Goal: Check status: Check status

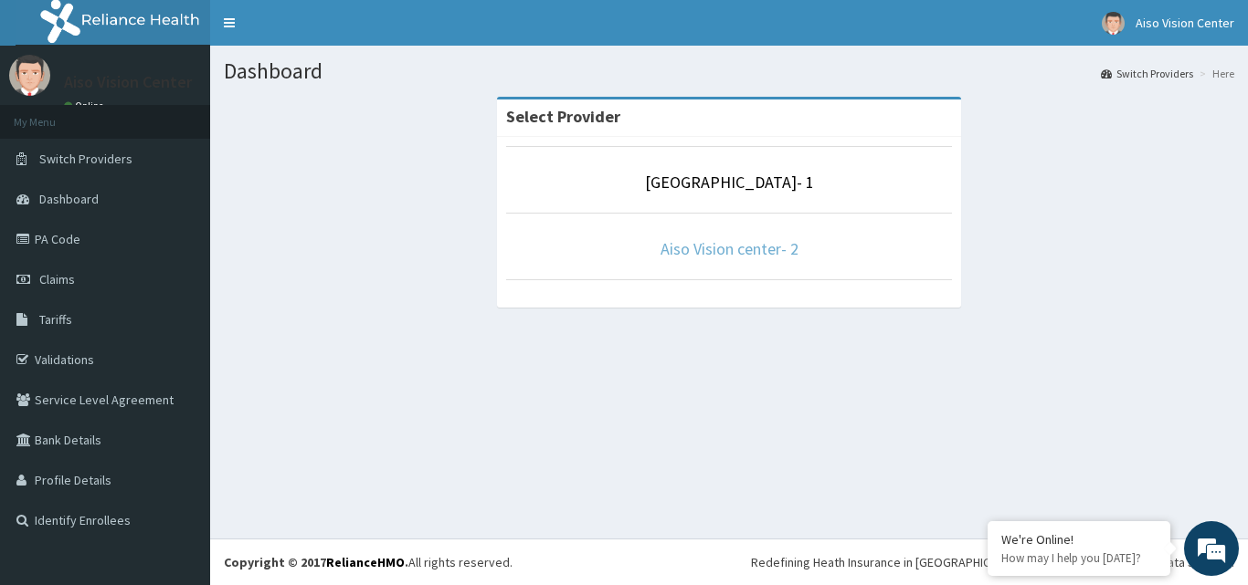
click at [739, 253] on link "Aiso Vision center- 2" at bounding box center [729, 248] width 138 height 21
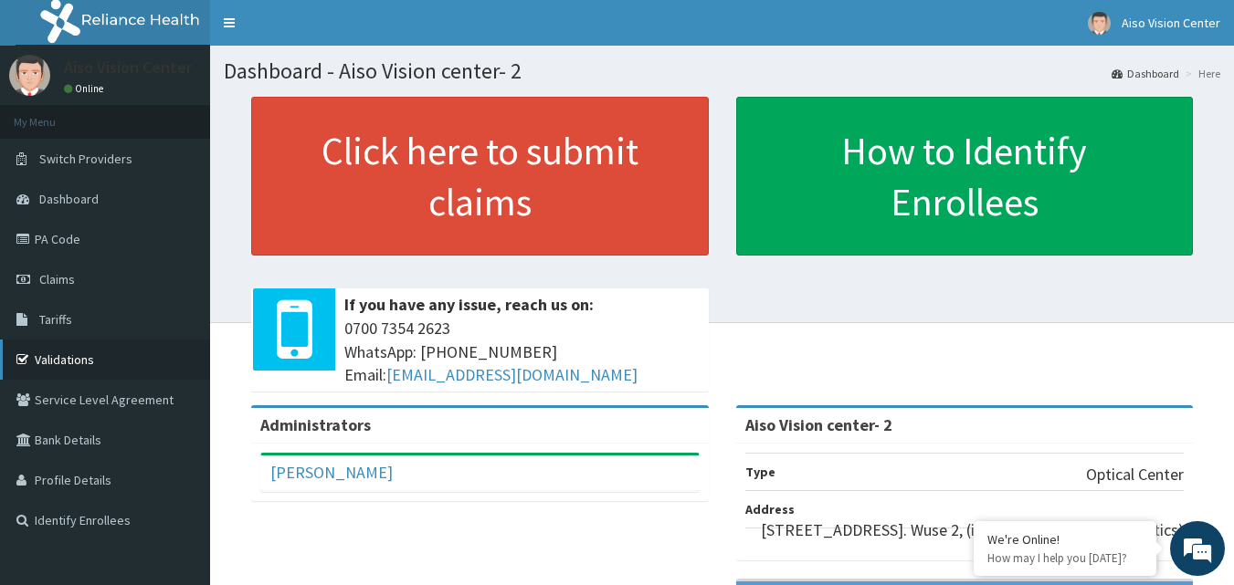
click at [62, 354] on link "Validations" at bounding box center [105, 360] width 210 height 40
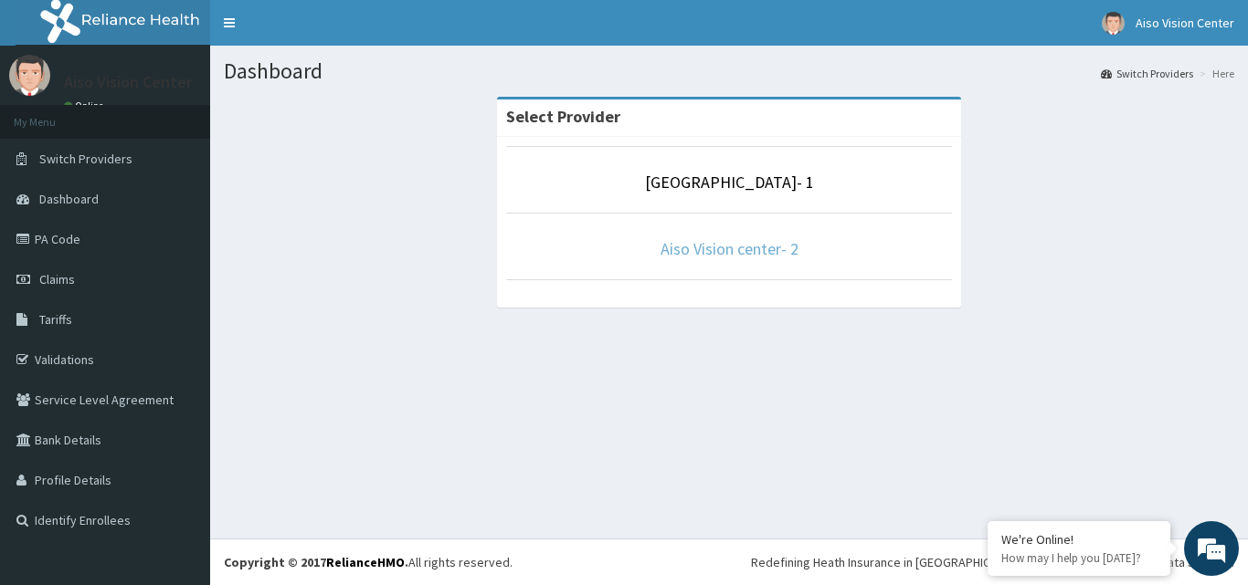
click at [768, 243] on link "Aiso Vision center- 2" at bounding box center [729, 248] width 138 height 21
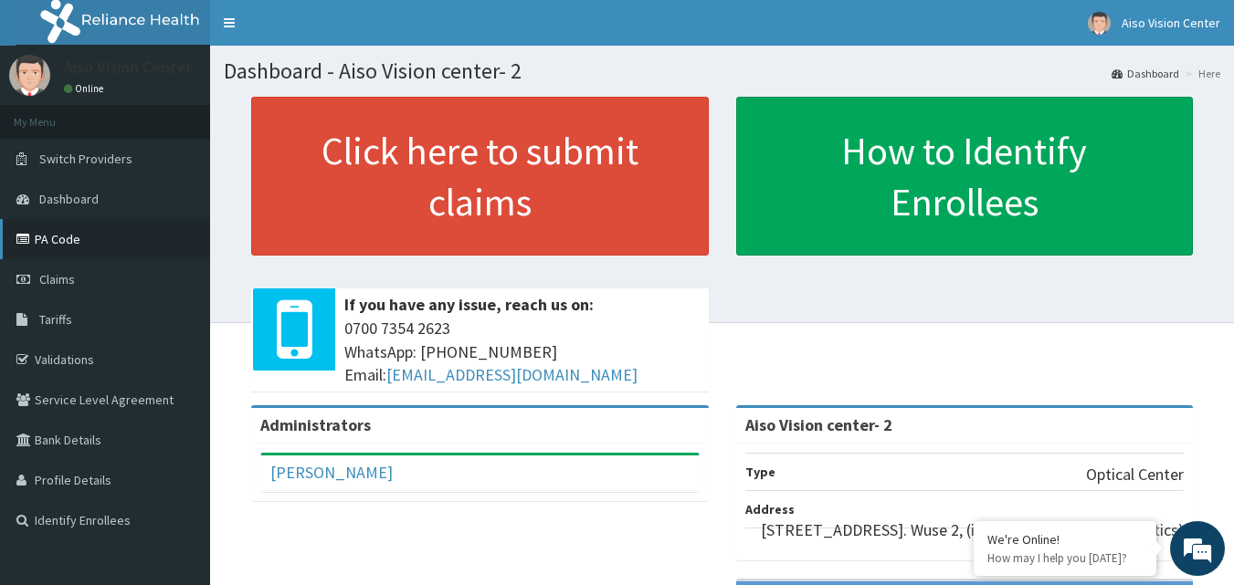
click at [46, 250] on link "PA Code" at bounding box center [105, 239] width 210 height 40
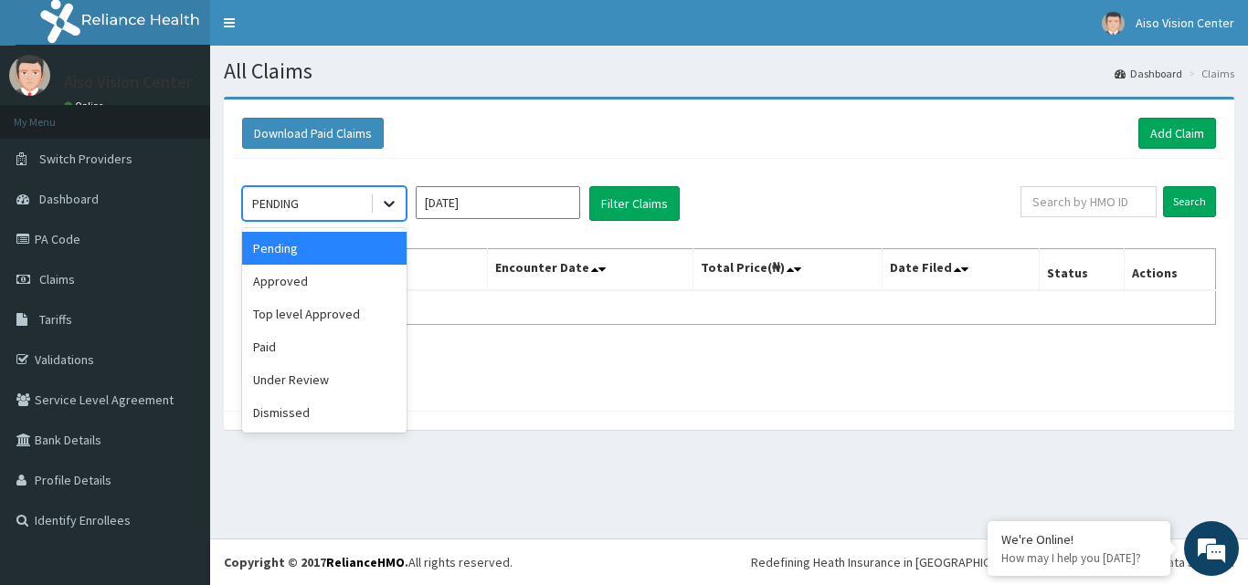
click at [387, 203] on icon at bounding box center [389, 204] width 18 height 18
click at [374, 278] on div "Approved" at bounding box center [324, 281] width 164 height 33
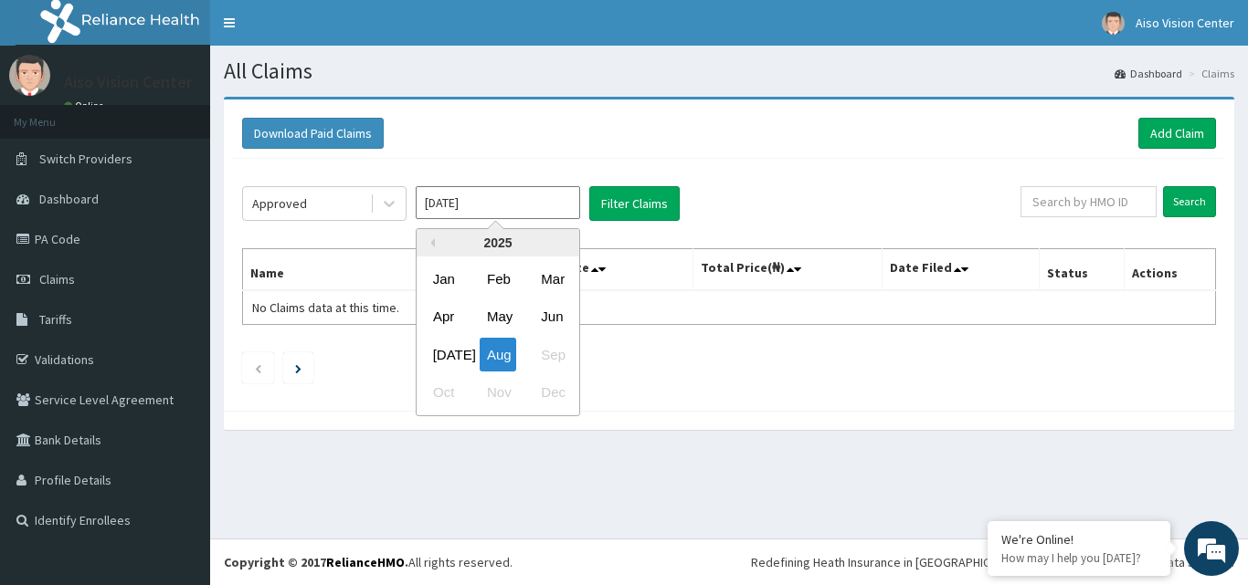
click at [549, 212] on input "[DATE]" at bounding box center [498, 202] width 164 height 33
click at [447, 356] on div "[DATE]" at bounding box center [444, 355] width 37 height 34
type input "[DATE]"
click at [536, 204] on input "[DATE]" at bounding box center [498, 202] width 164 height 33
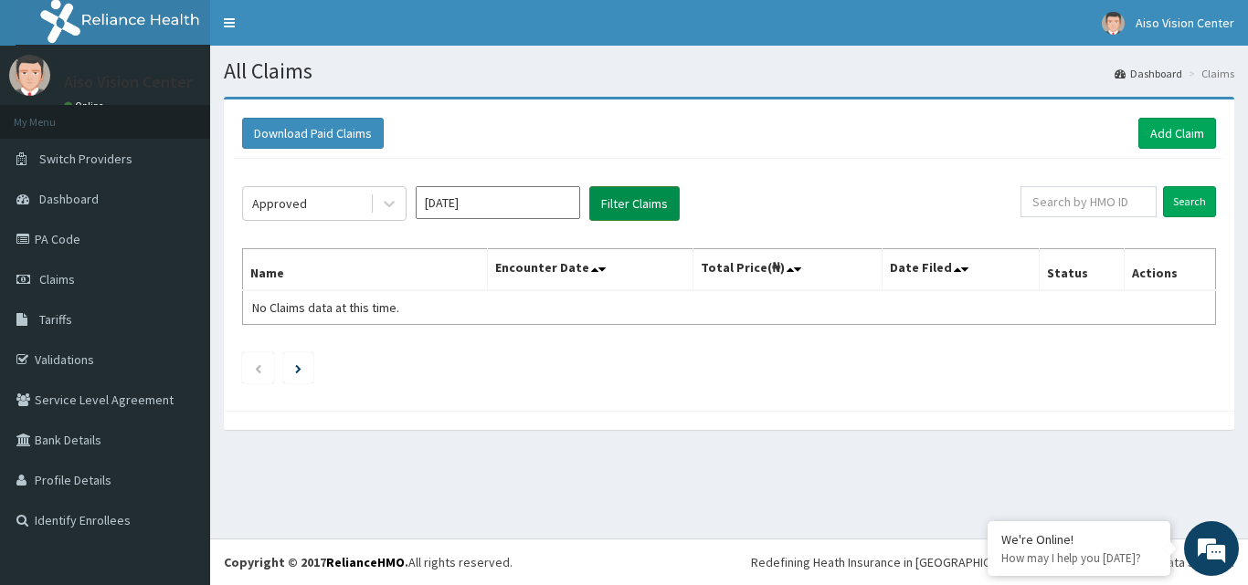
click at [638, 198] on button "Filter Claims" at bounding box center [634, 203] width 90 height 35
click at [387, 206] on icon at bounding box center [389, 205] width 11 height 6
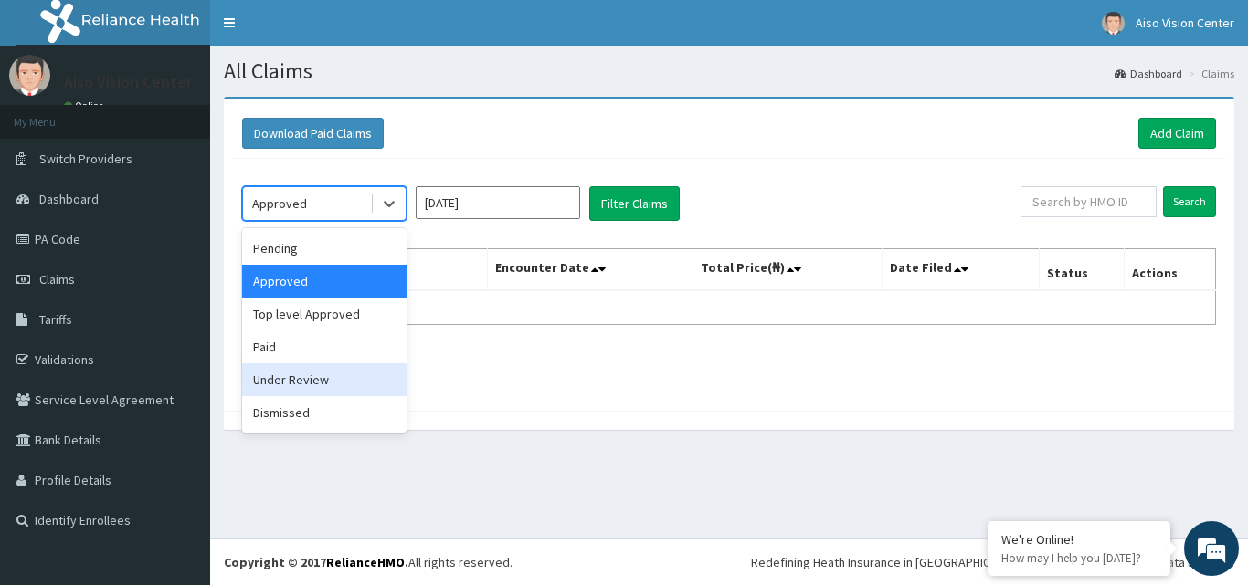
click at [332, 373] on div "Under Review" at bounding box center [324, 380] width 164 height 33
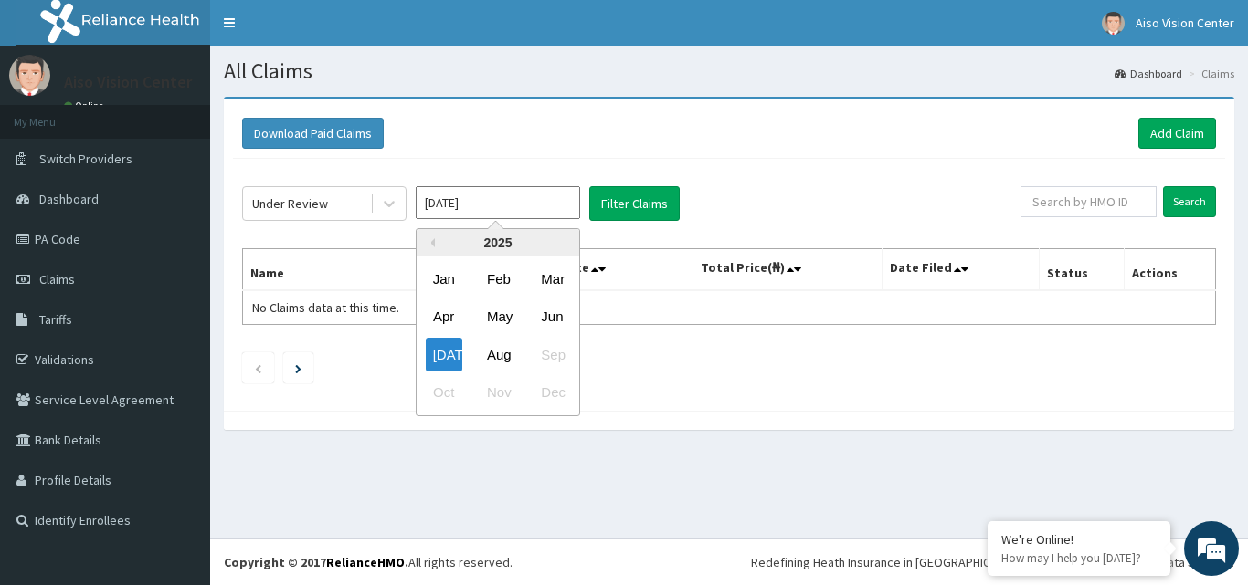
click at [535, 204] on input "[DATE]" at bounding box center [498, 202] width 164 height 33
click at [445, 353] on div "[DATE]" at bounding box center [444, 355] width 37 height 34
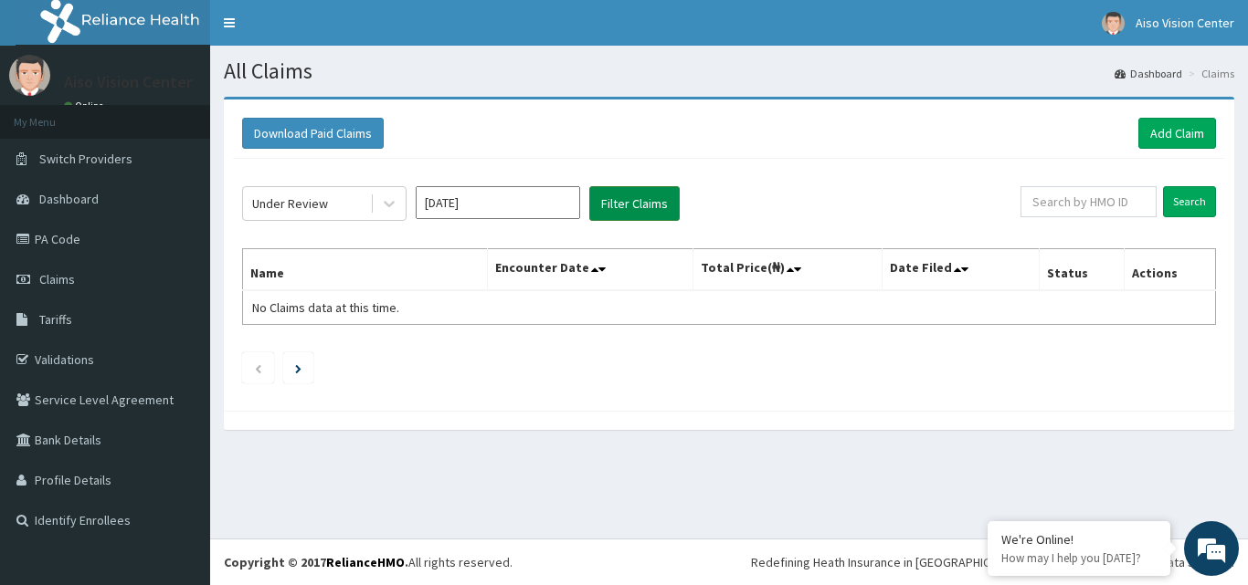
click at [629, 199] on button "Filter Claims" at bounding box center [634, 203] width 90 height 35
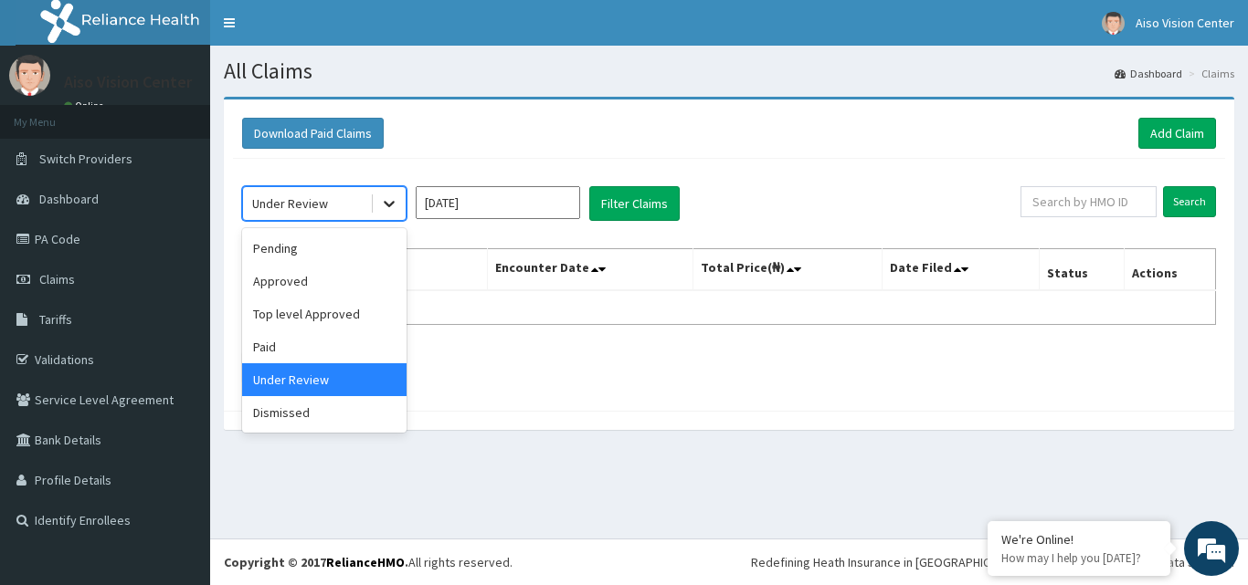
click at [394, 210] on icon at bounding box center [389, 204] width 18 height 18
click at [351, 312] on div "Top level Approved" at bounding box center [324, 314] width 164 height 33
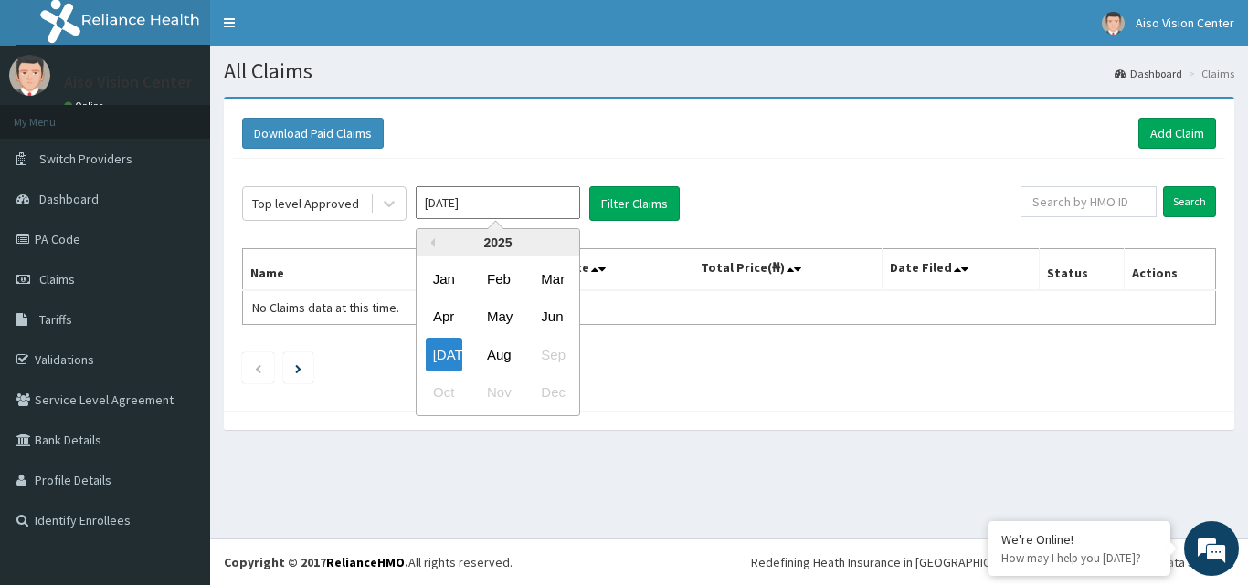
click at [534, 194] on input "[DATE]" at bounding box center [498, 202] width 164 height 33
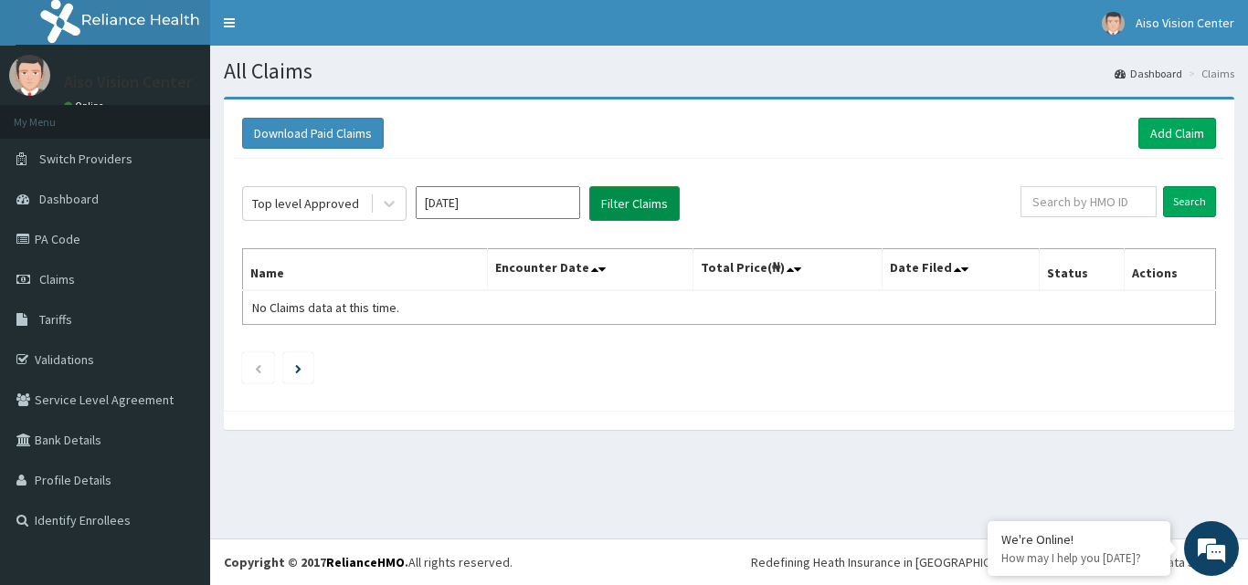
click at [627, 204] on button "Filter Claims" at bounding box center [634, 203] width 90 height 35
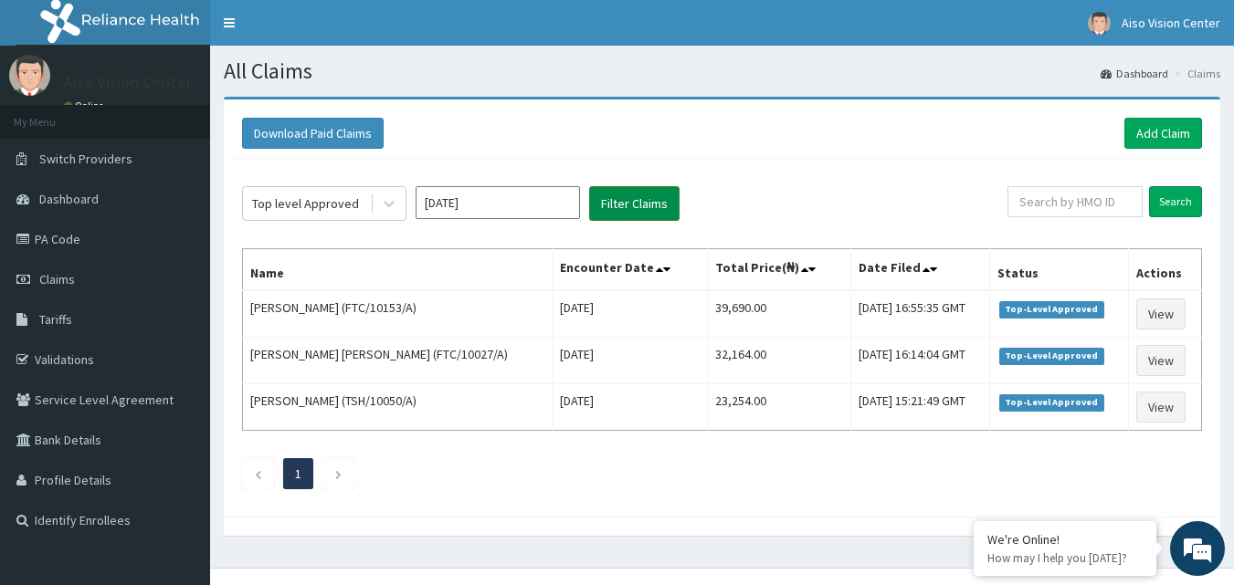
click at [627, 204] on button "Filter Claims" at bounding box center [634, 203] width 90 height 35
click at [53, 361] on link "Validations" at bounding box center [105, 360] width 210 height 40
